Goal: Task Accomplishment & Management: Manage account settings

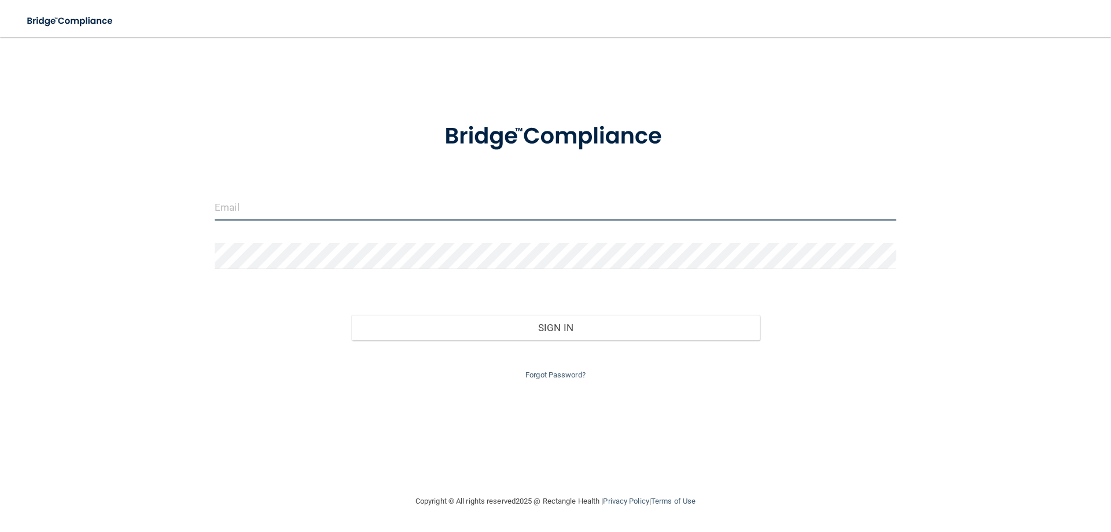
click at [246, 207] on input "email" at bounding box center [556, 207] width 682 height 26
type input "[PERSON_NAME][EMAIL_ADDRESS][DOMAIN_NAME]"
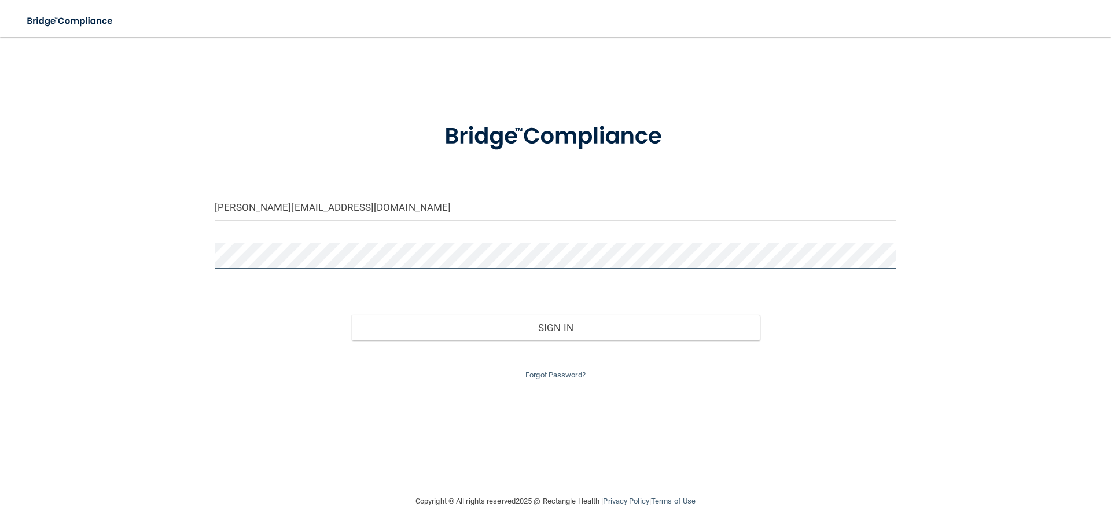
click at [351, 315] on button "Sign In" at bounding box center [555, 327] width 409 height 25
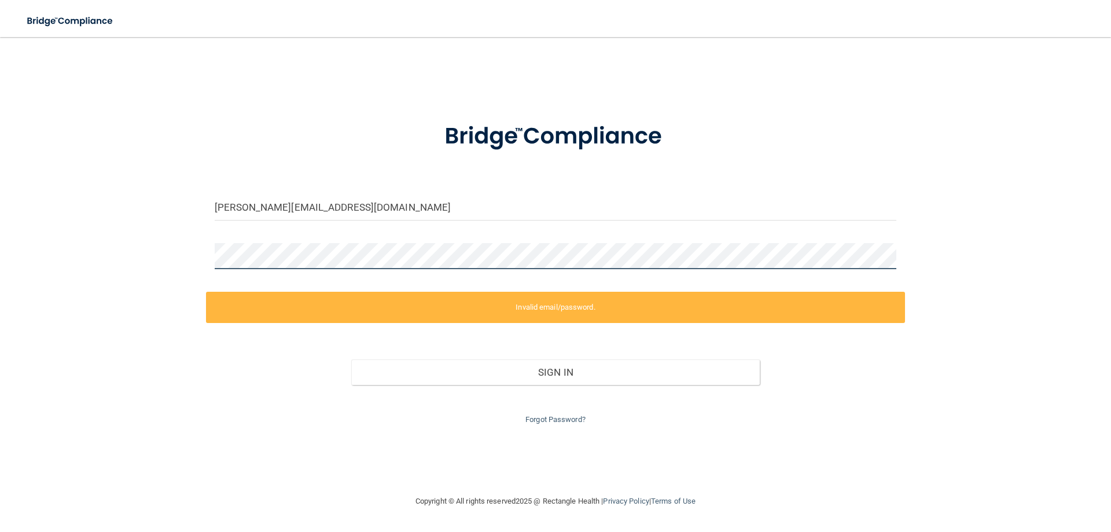
click at [174, 258] on div "[PERSON_NAME][EMAIL_ADDRESS][DOMAIN_NAME] Invalid email/password. You don't hav…" at bounding box center [555, 266] width 1065 height 434
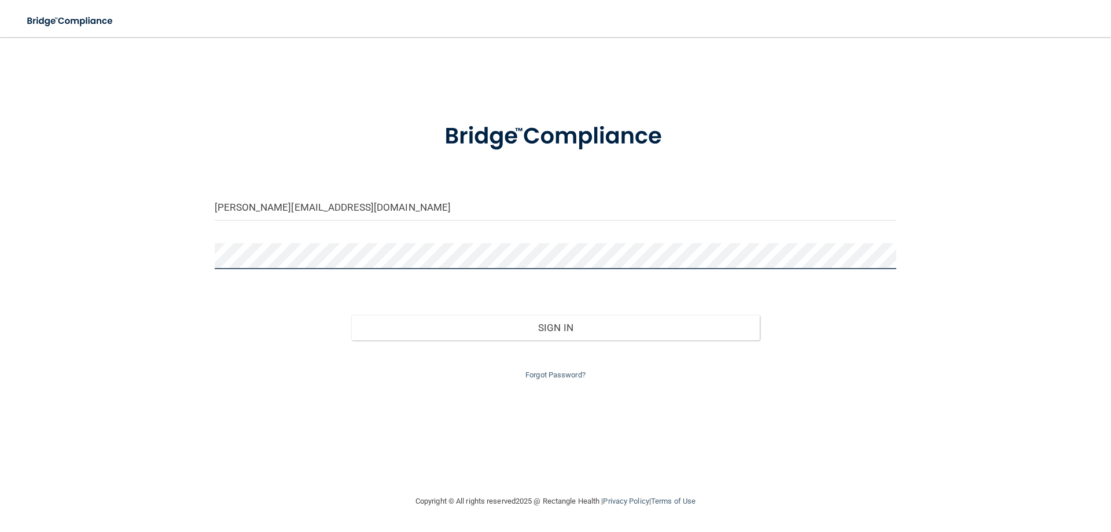
click at [351, 315] on button "Sign In" at bounding box center [555, 327] width 409 height 25
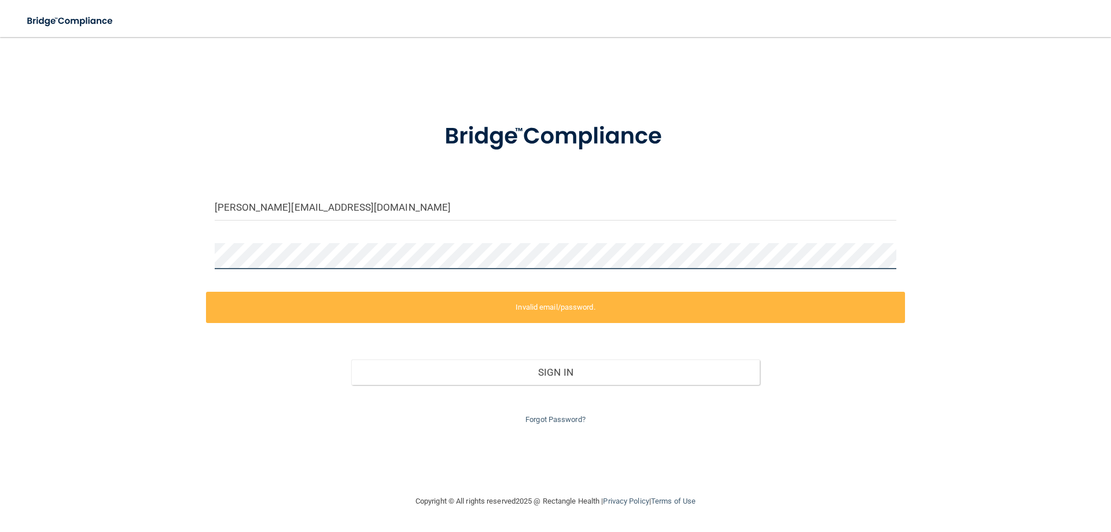
click at [176, 262] on div "[PERSON_NAME][EMAIL_ADDRESS][DOMAIN_NAME] Invalid email/password. You don't hav…" at bounding box center [555, 266] width 1065 height 434
click at [541, 420] on link "Forgot Password?" at bounding box center [555, 419] width 60 height 9
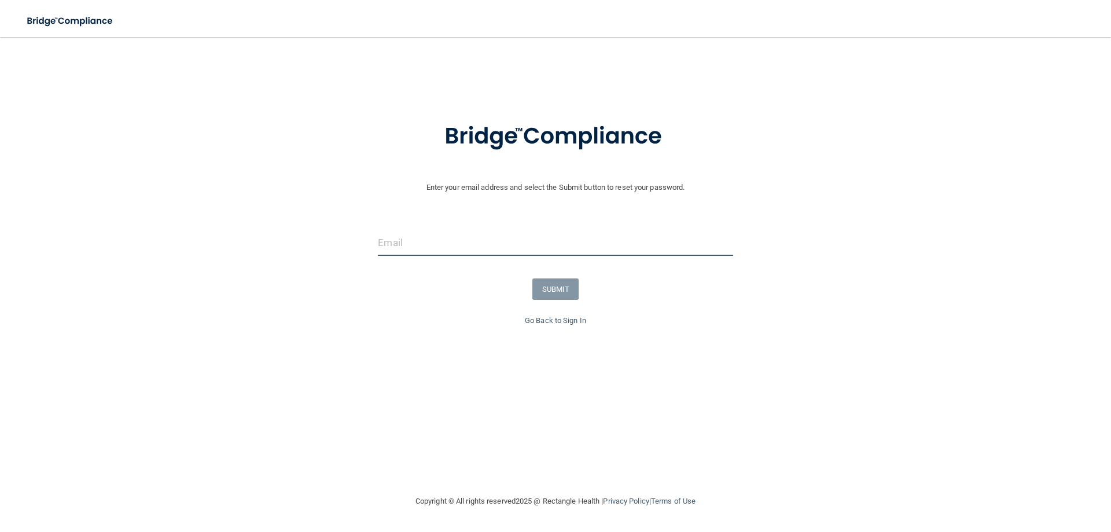
click at [499, 246] on input "email" at bounding box center [555, 243] width 355 height 26
type input "[PERSON_NAME][EMAIL_ADDRESS][DOMAIN_NAME]"
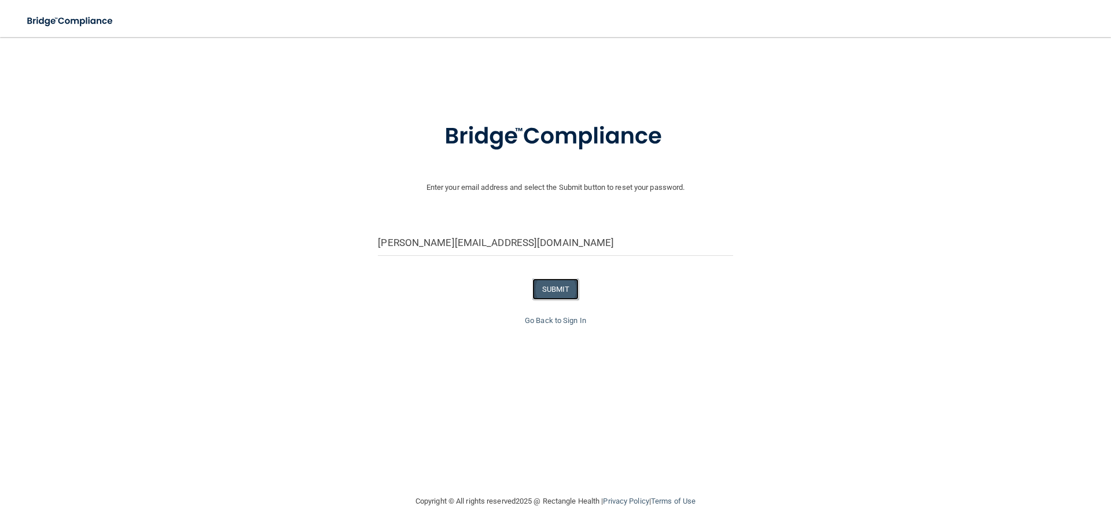
click at [561, 291] on button "SUBMIT" at bounding box center [555, 288] width 47 height 21
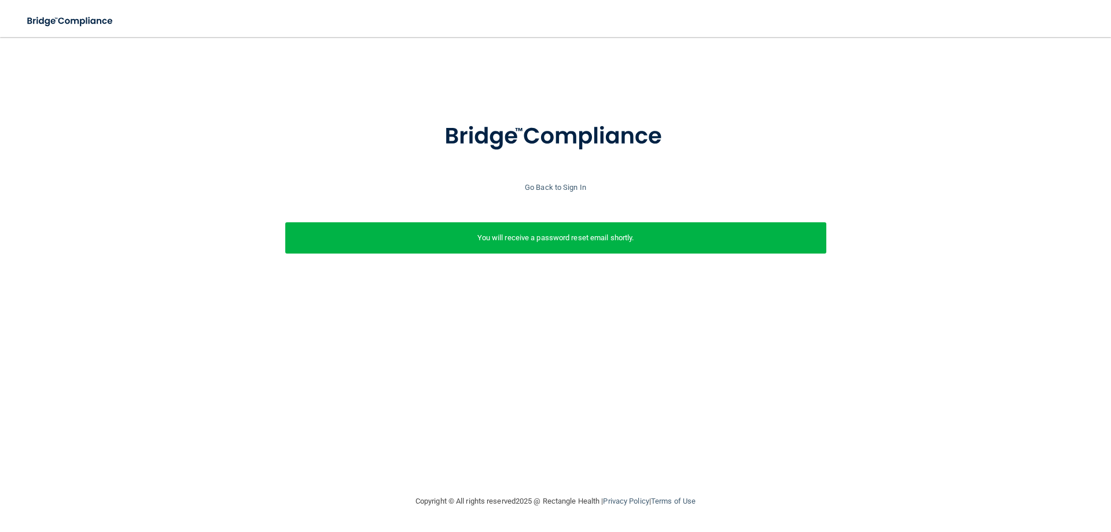
click at [553, 242] on p "You will receive a password reset email shortly." at bounding box center [556, 238] width 524 height 14
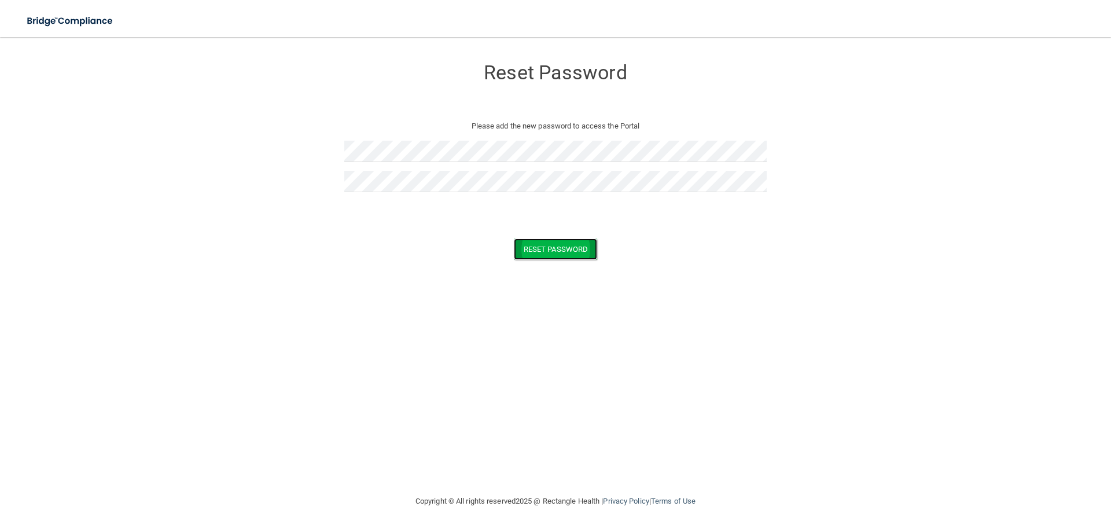
click at [559, 252] on button "Reset Password" at bounding box center [555, 248] width 83 height 21
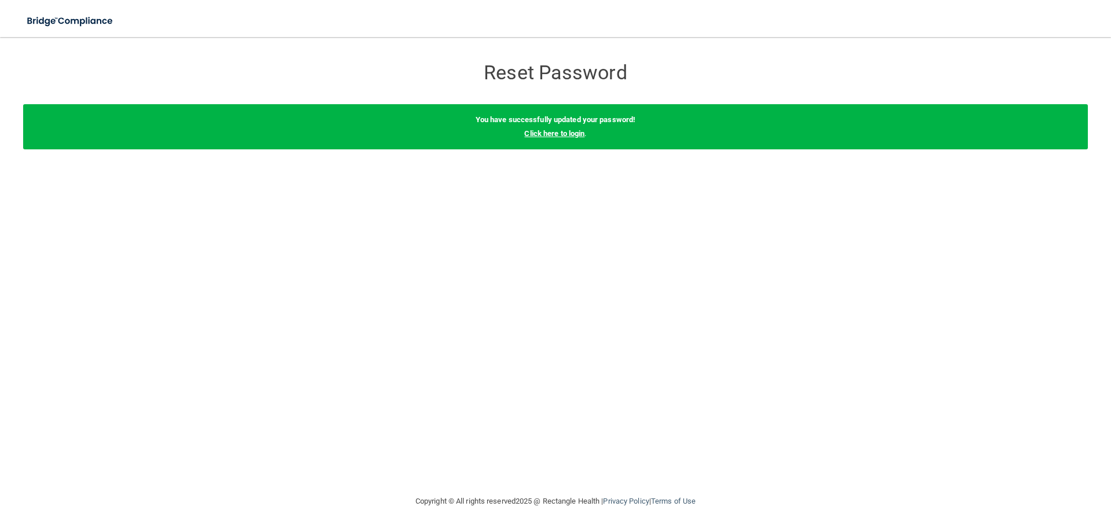
click at [569, 134] on link "Click here to login" at bounding box center [554, 133] width 60 height 9
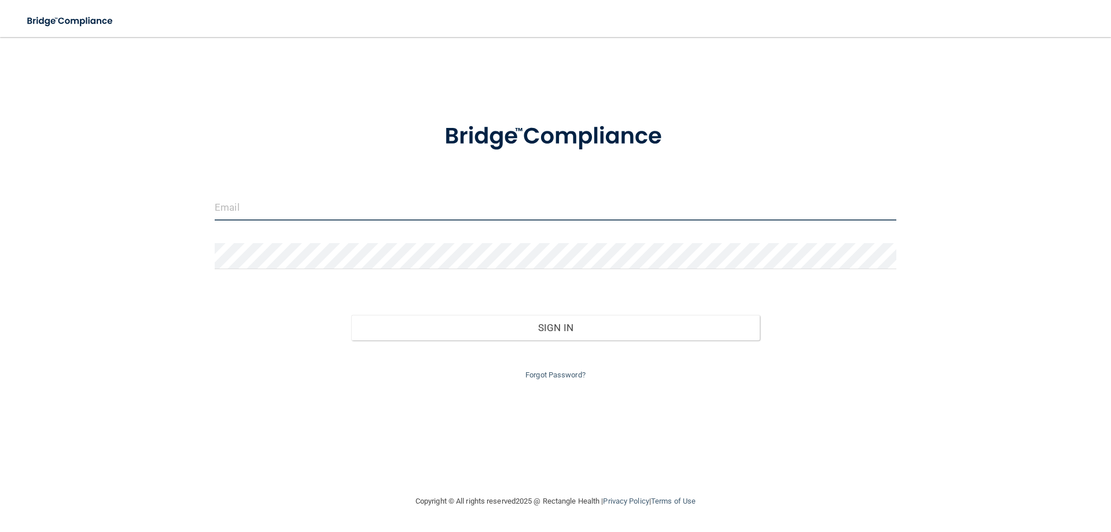
click at [499, 201] on input "email" at bounding box center [556, 207] width 682 height 26
type input "[PERSON_NAME][EMAIL_ADDRESS][DOMAIN_NAME]"
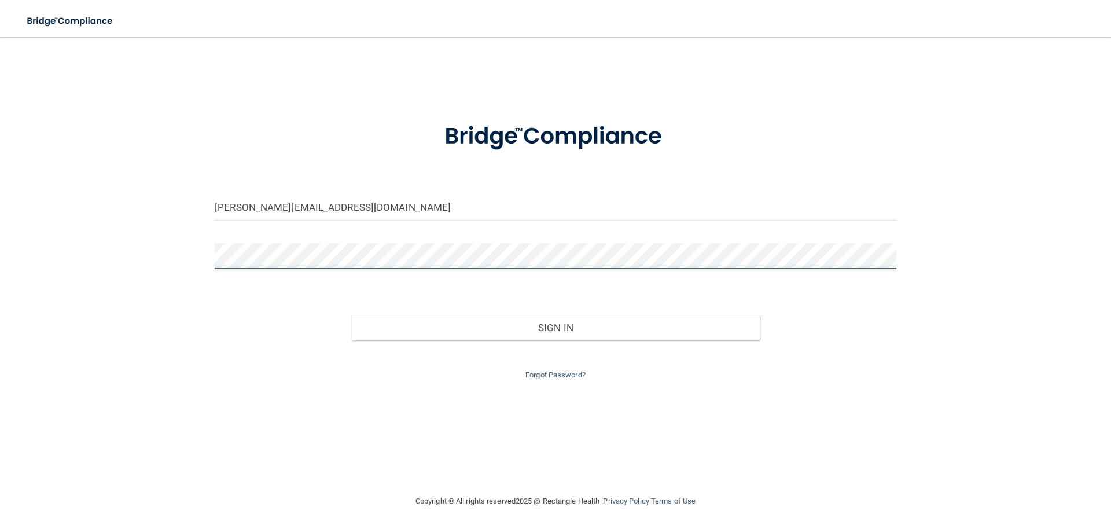
click at [351, 315] on button "Sign In" at bounding box center [555, 327] width 409 height 25
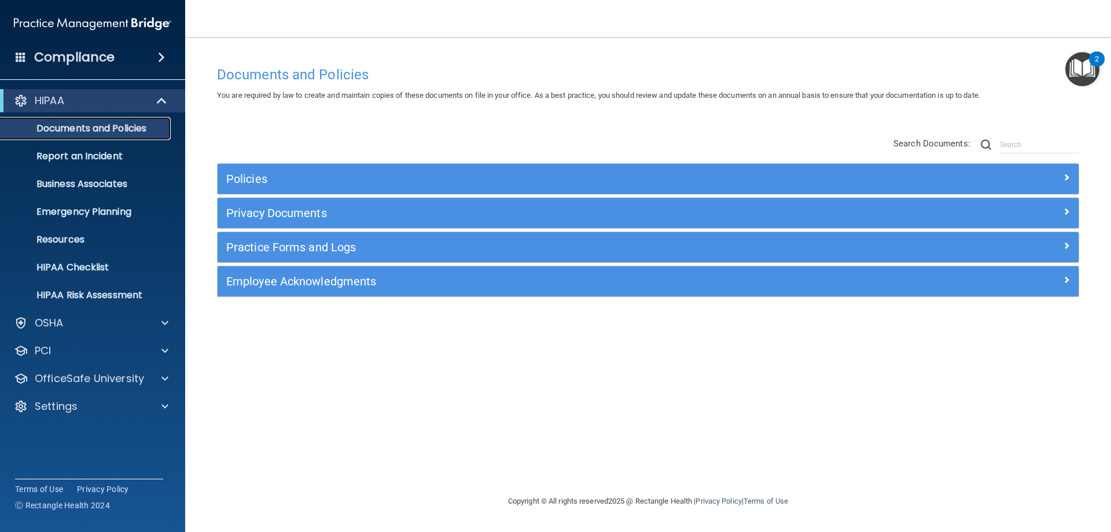
click at [130, 128] on p "Documents and Policies" at bounding box center [87, 129] width 158 height 12
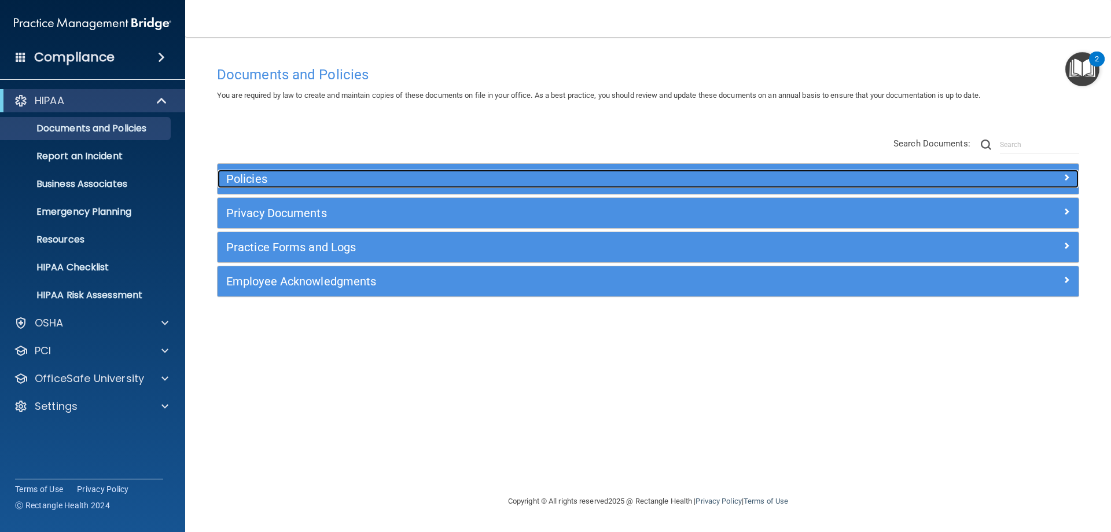
click at [263, 176] on h5 "Policies" at bounding box center [540, 178] width 628 height 13
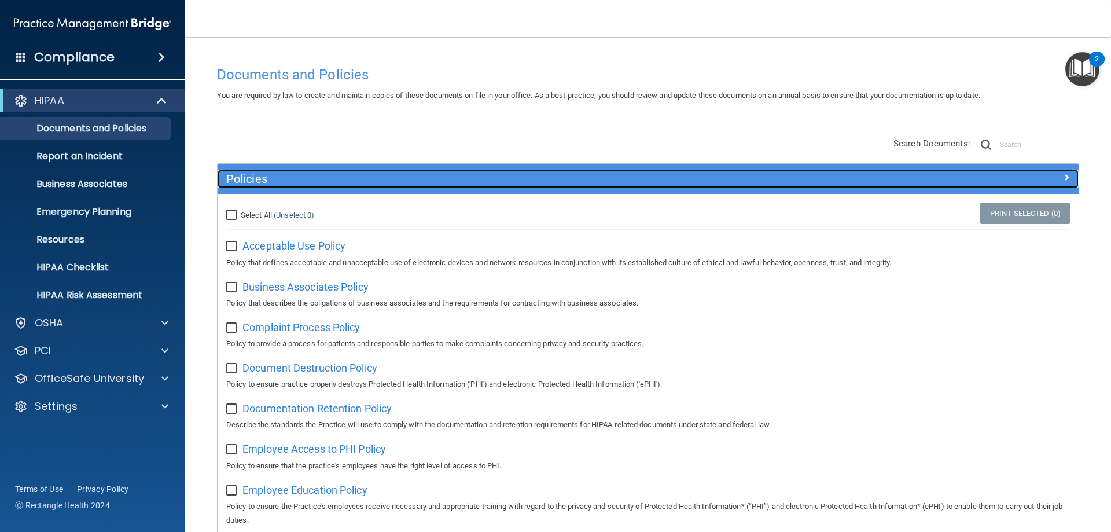
click at [239, 181] on h5 "Policies" at bounding box center [540, 178] width 628 height 13
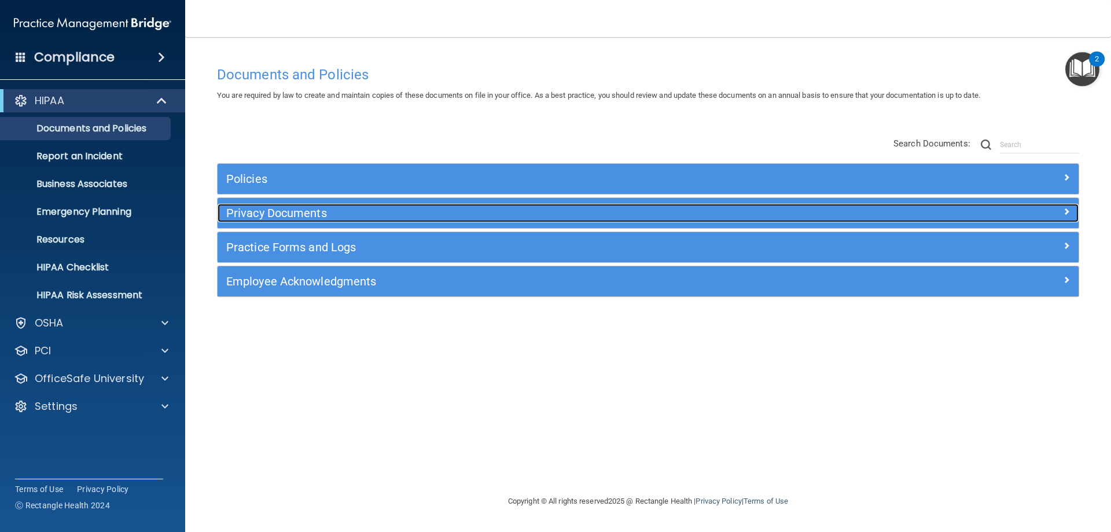
click at [253, 212] on h5 "Privacy Documents" at bounding box center [540, 213] width 628 height 13
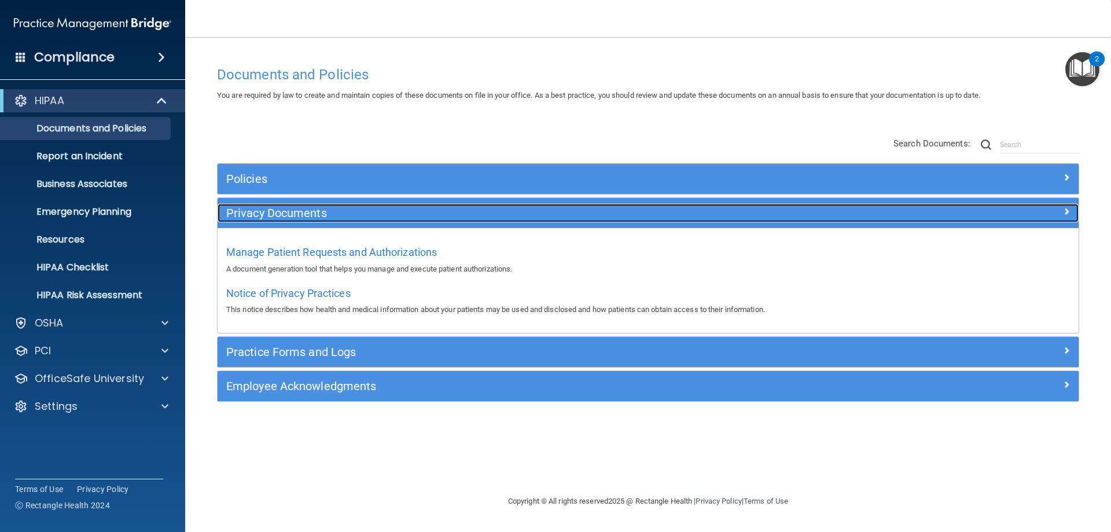
click at [253, 212] on h5 "Privacy Documents" at bounding box center [540, 213] width 628 height 13
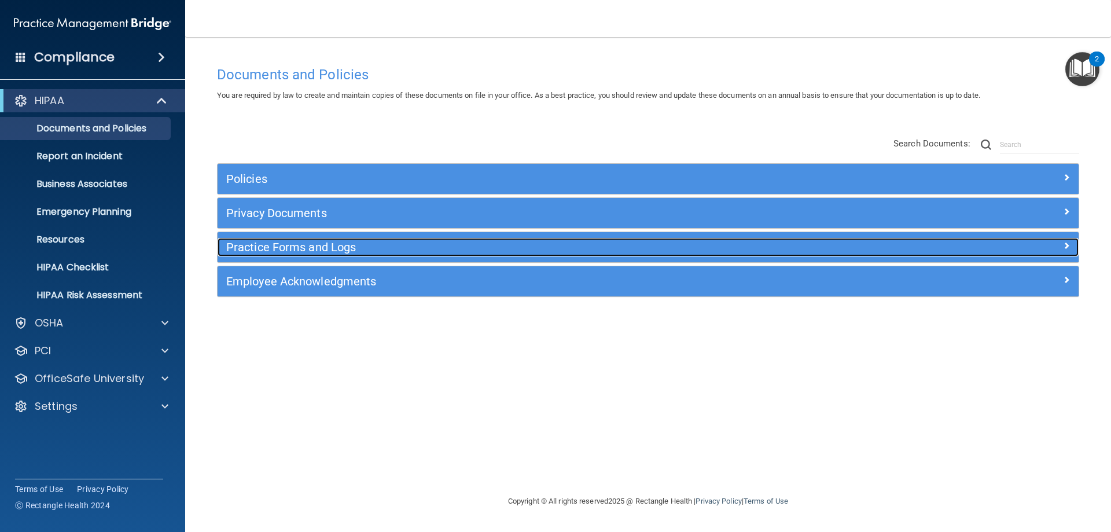
click at [253, 242] on h5 "Practice Forms and Logs" at bounding box center [540, 247] width 628 height 13
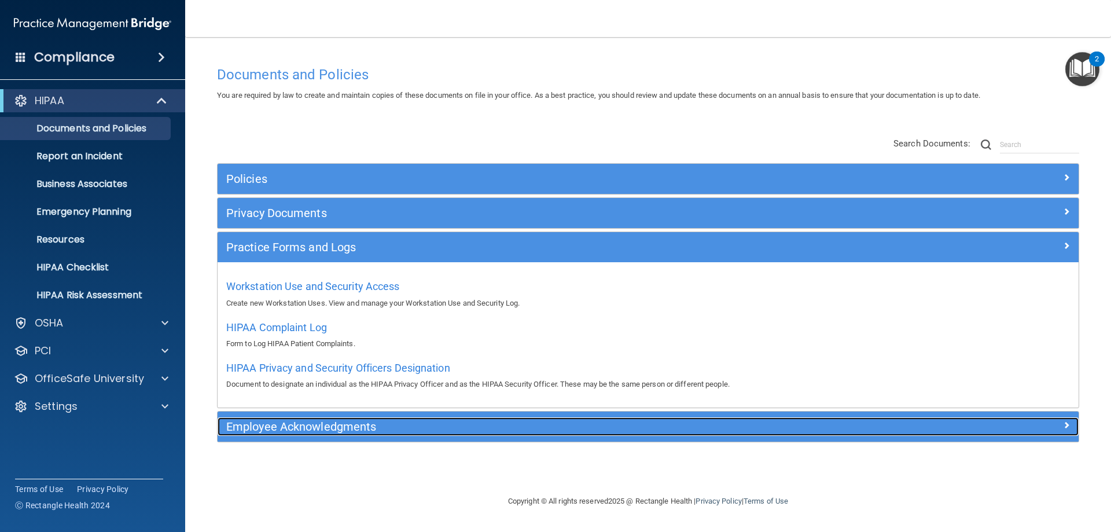
click at [274, 423] on h5 "Employee Acknowledgments" at bounding box center [540, 426] width 628 height 13
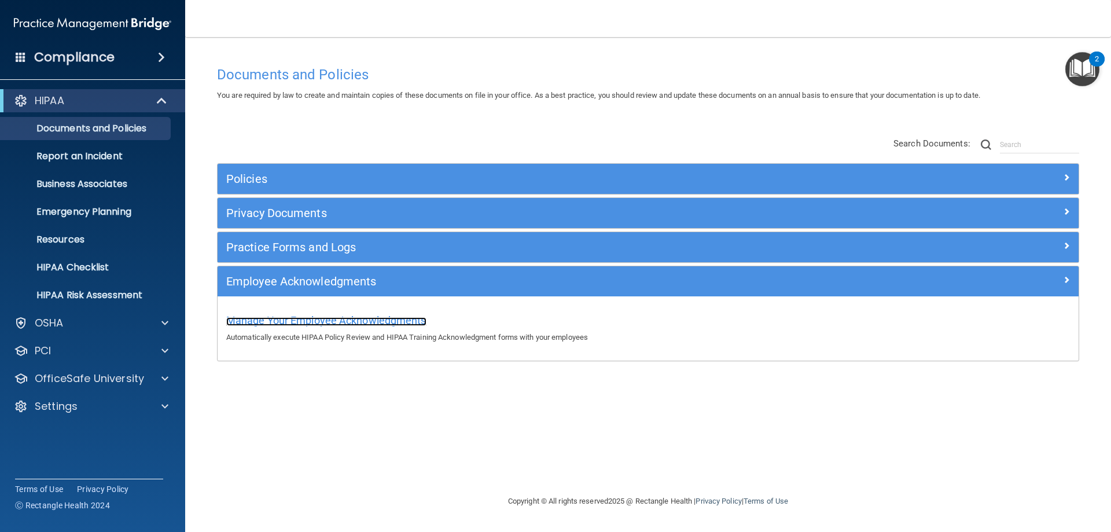
click at [326, 324] on span "Manage Your Employee Acknowledgments" at bounding box center [326, 320] width 200 height 12
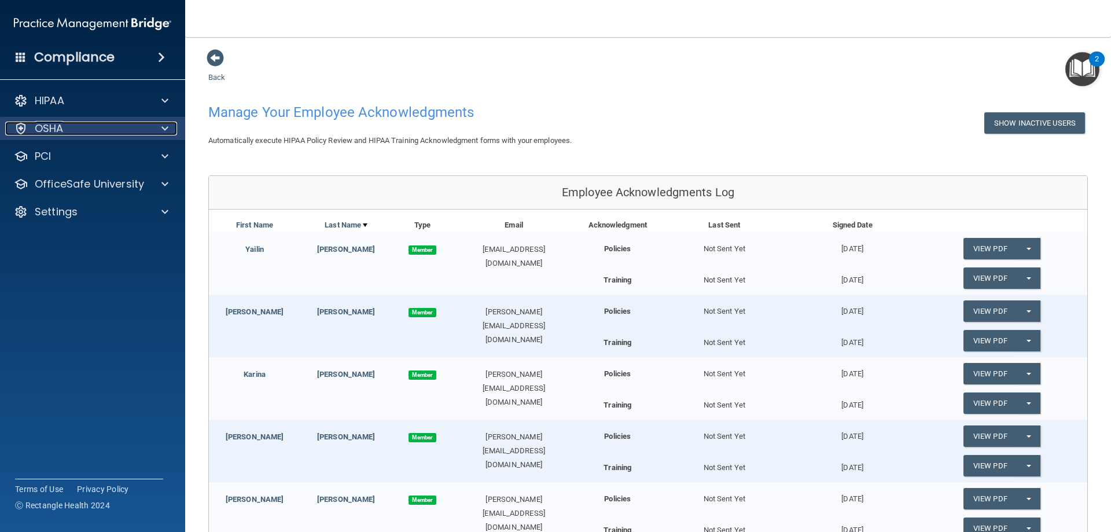
click at [51, 128] on p "OSHA" at bounding box center [49, 129] width 29 height 14
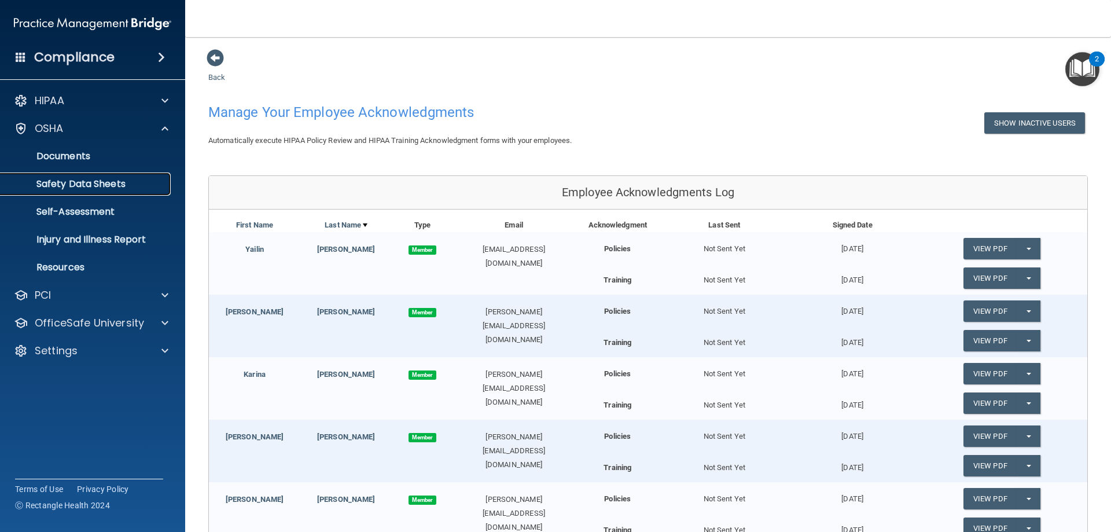
click at [57, 179] on p "Safety Data Sheets" at bounding box center [87, 184] width 158 height 12
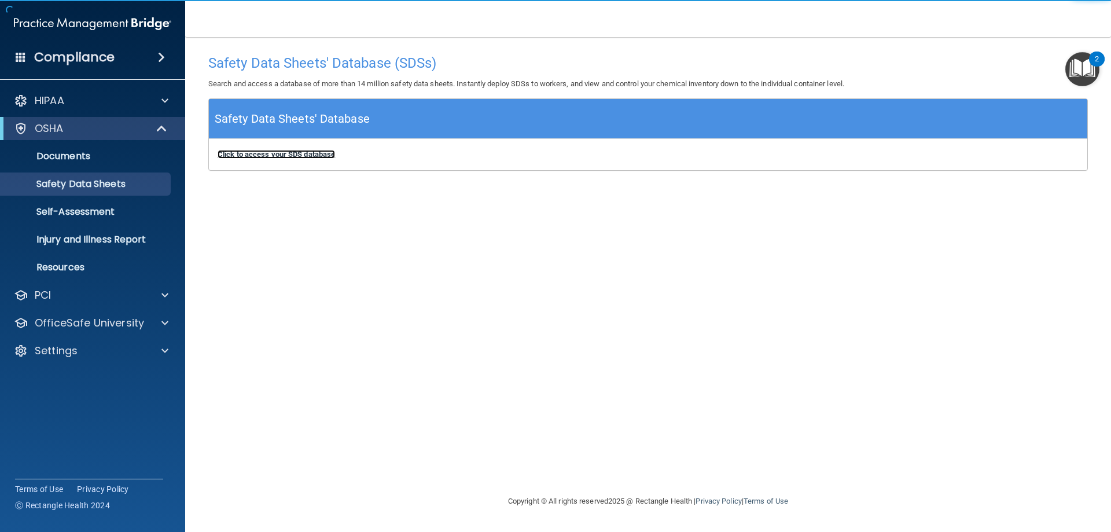
click at [257, 157] on b "Click to access your SDS database" at bounding box center [276, 154] width 117 height 9
